Goal: Transaction & Acquisition: Purchase product/service

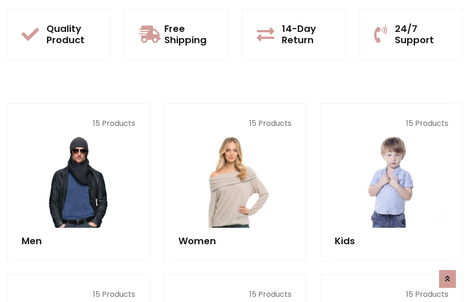
scroll to position [814, 0]
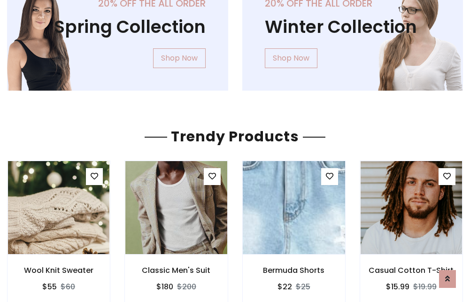
click at [293, 207] on img at bounding box center [294, 207] width 122 height 225
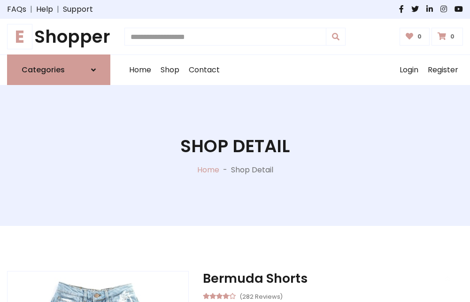
click at [59, 37] on h1 "E Shopper" at bounding box center [58, 36] width 103 height 21
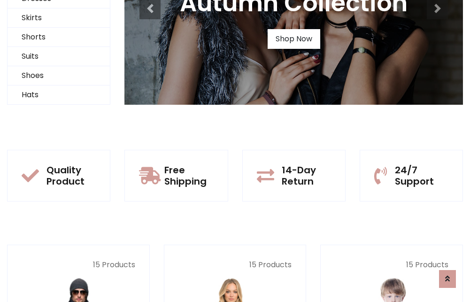
scroll to position [91, 0]
